Goal: Task Accomplishment & Management: Use online tool/utility

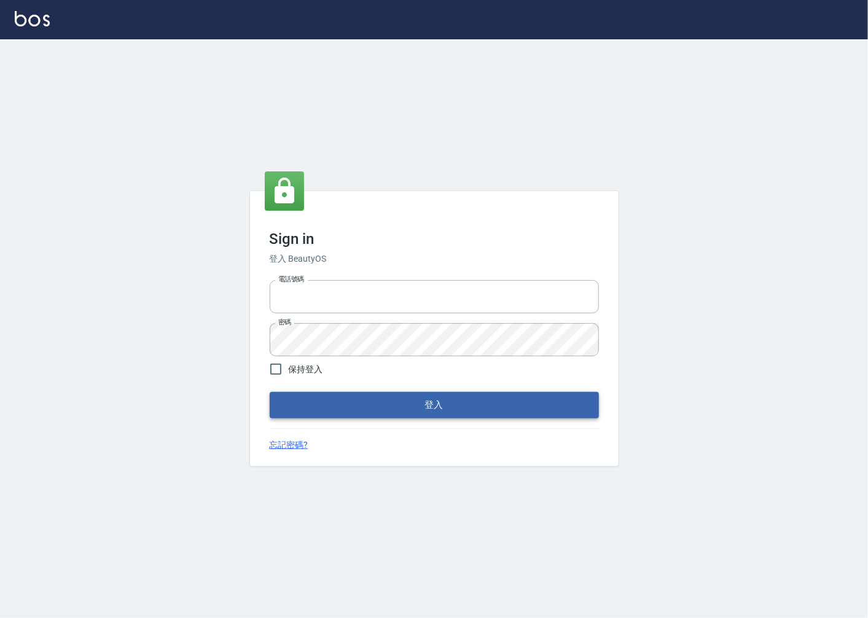
type input "0918920985"
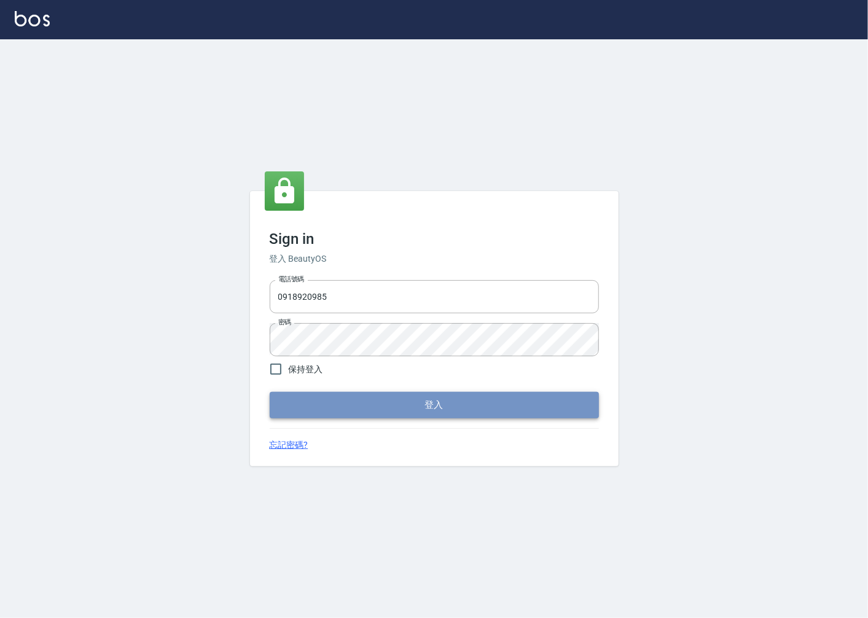
click at [433, 410] on button "登入" at bounding box center [434, 405] width 329 height 26
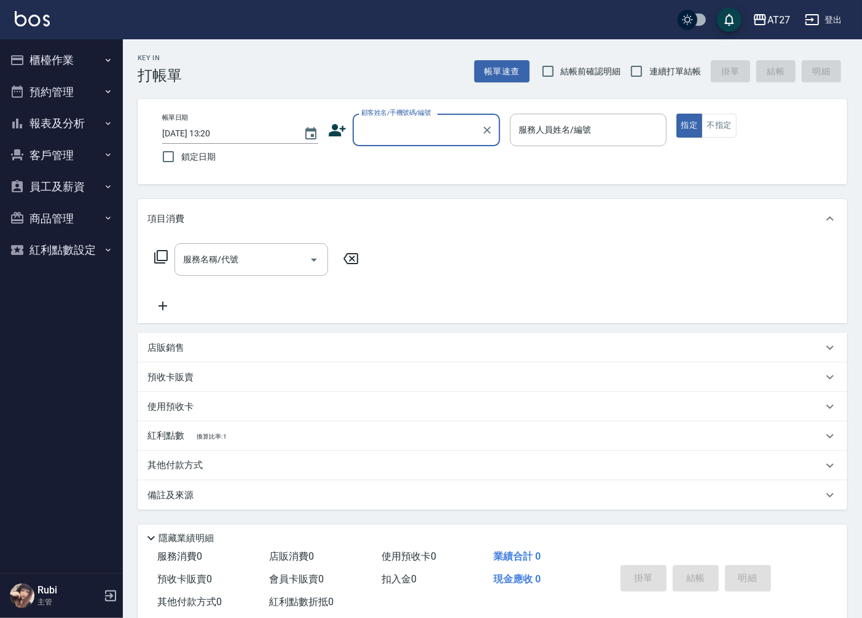
click at [53, 69] on button "櫃檯作業" at bounding box center [61, 60] width 113 height 32
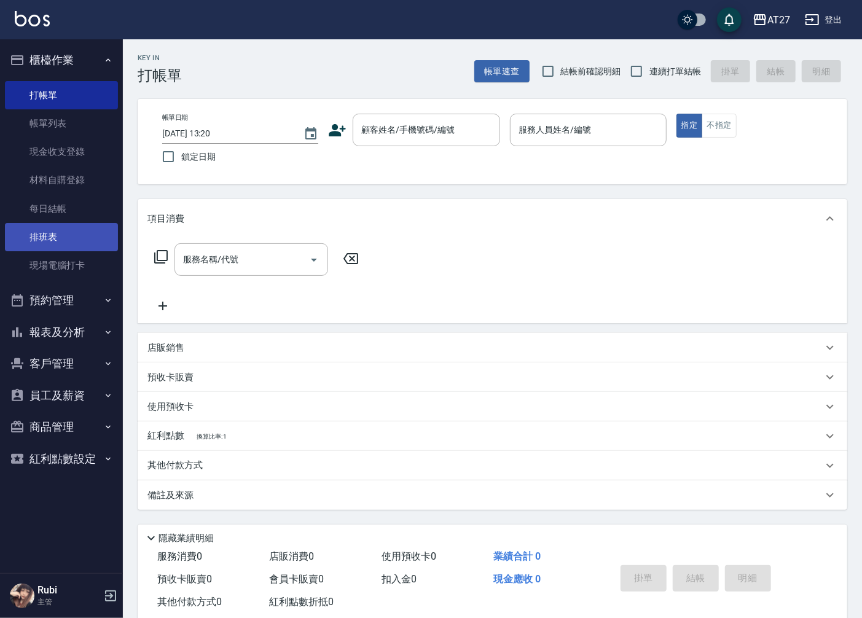
click at [55, 229] on link "排班表" at bounding box center [61, 237] width 113 height 28
